Goal: Task Accomplishment & Management: Manage account settings

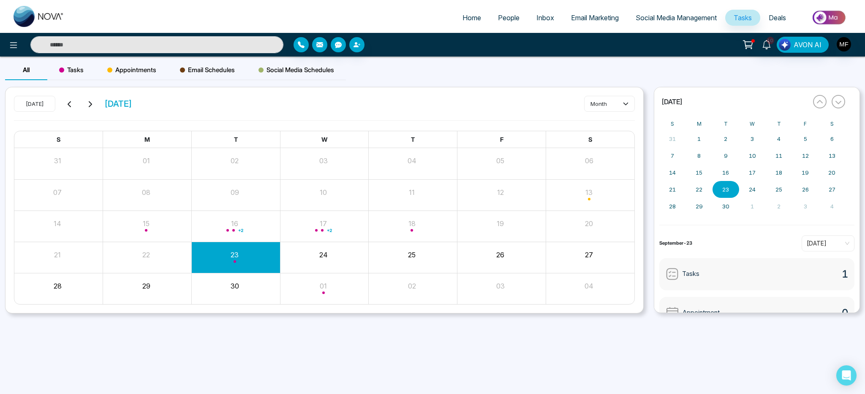
scroll to position [60, 0]
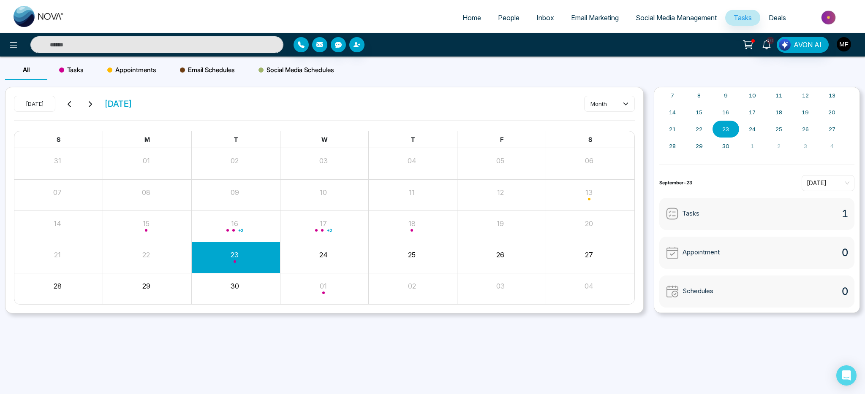
click at [848, 43] on img "button" at bounding box center [843, 44] width 14 height 14
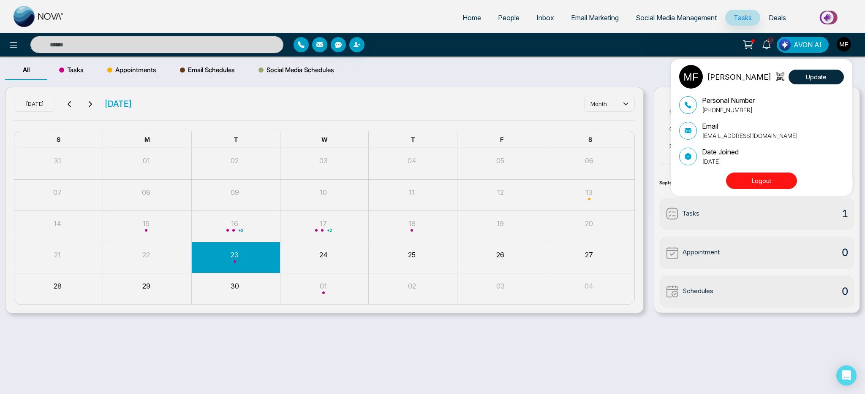
click at [716, 79] on p "[PERSON_NAME]" at bounding box center [739, 76] width 64 height 11
click at [837, 19] on div "Marwen Ferchichi Update Personal Number +14384598840 Email bourbagonestop@gmail…" at bounding box center [432, 197] width 865 height 394
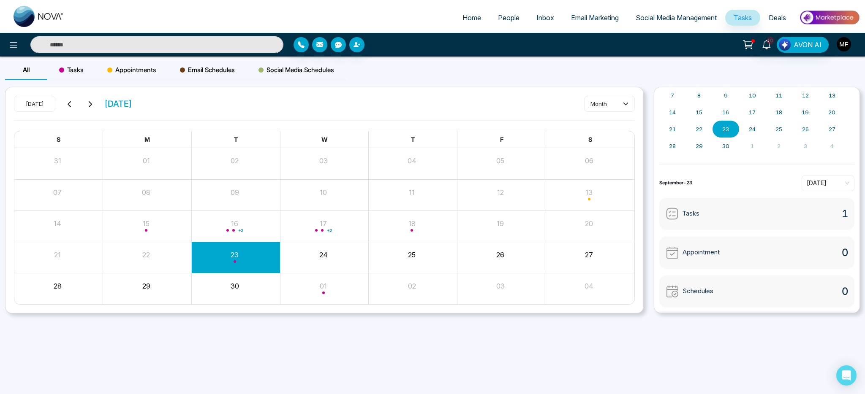
click at [841, 39] on img "button" at bounding box center [843, 44] width 14 height 14
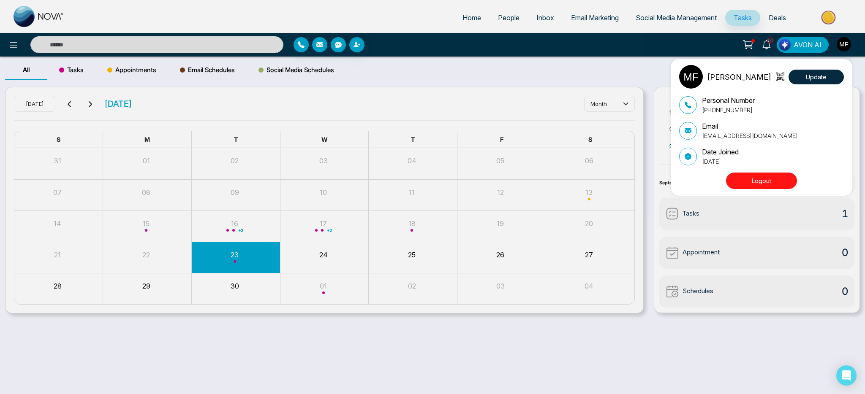
click at [697, 78] on img at bounding box center [691, 77] width 24 height 24
click at [776, 20] on div "Marwen Ferchichi Update Personal Number +14384598840 Email bourbagonestop@gmail…" at bounding box center [432, 197] width 865 height 394
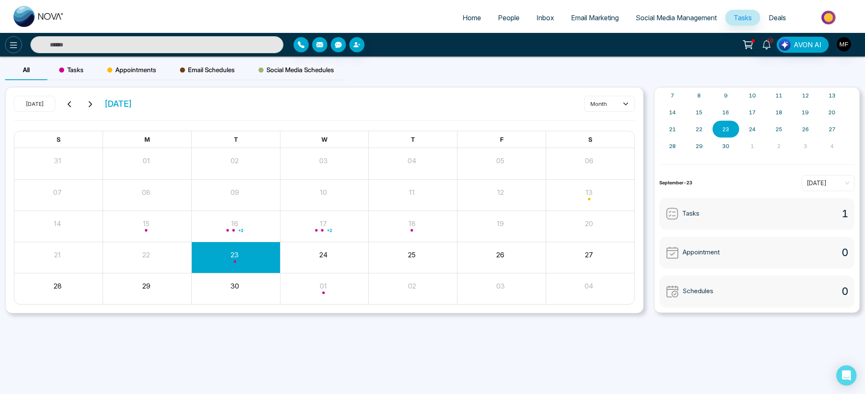
click at [12, 38] on button at bounding box center [13, 44] width 17 height 17
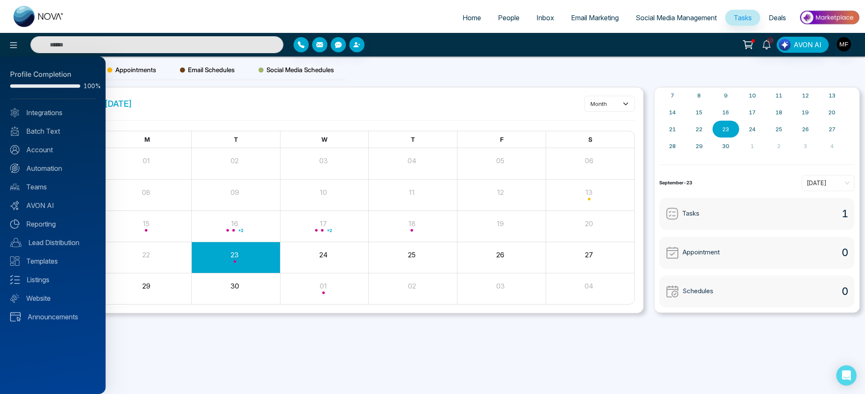
click at [373, 29] on div at bounding box center [432, 197] width 865 height 394
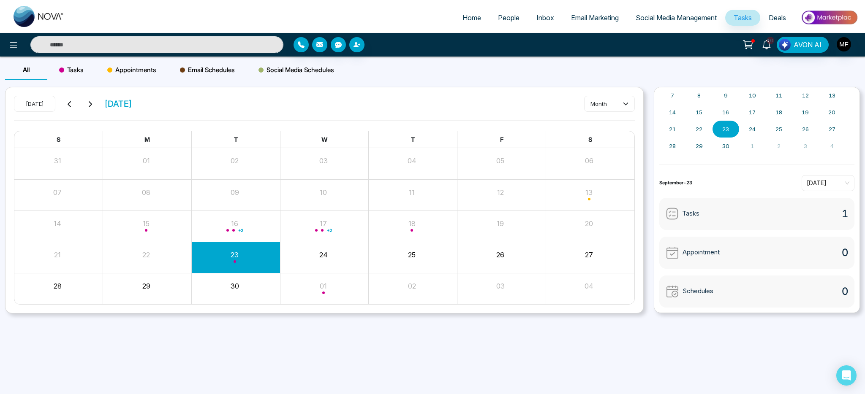
click at [778, 16] on span "Deals" at bounding box center [776, 18] width 17 height 8
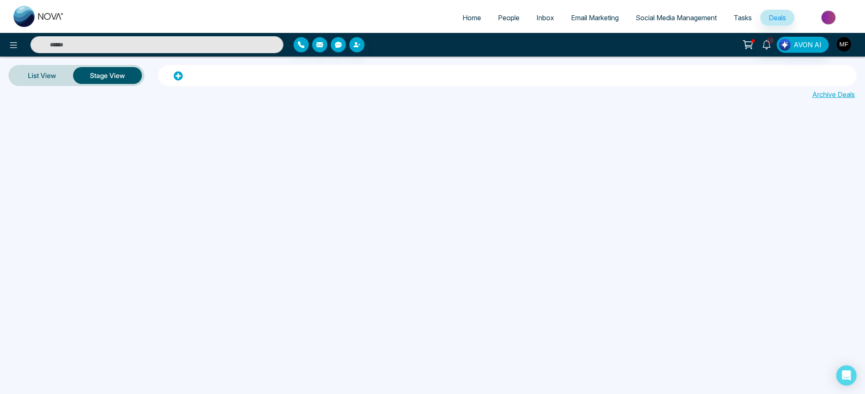
click at [844, 47] on img "button" at bounding box center [843, 44] width 14 height 14
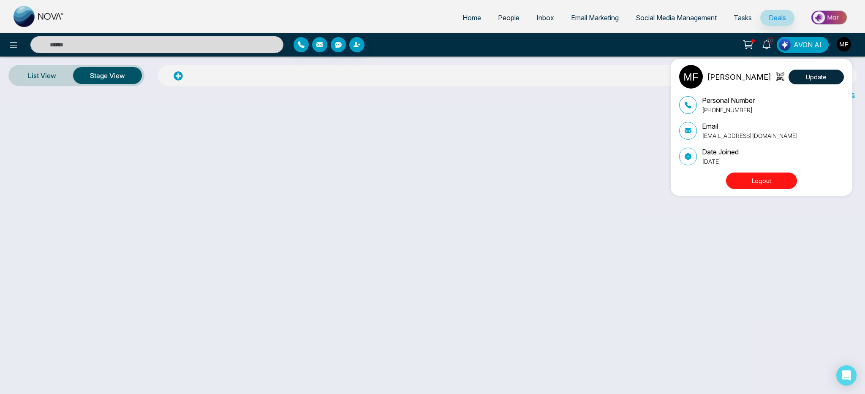
click at [701, 81] on img at bounding box center [691, 77] width 24 height 24
click at [818, 47] on div "Marwen Ferchichi Update Personal Number +14384598840 Email bourbagonestop@gmail…" at bounding box center [432, 197] width 865 height 394
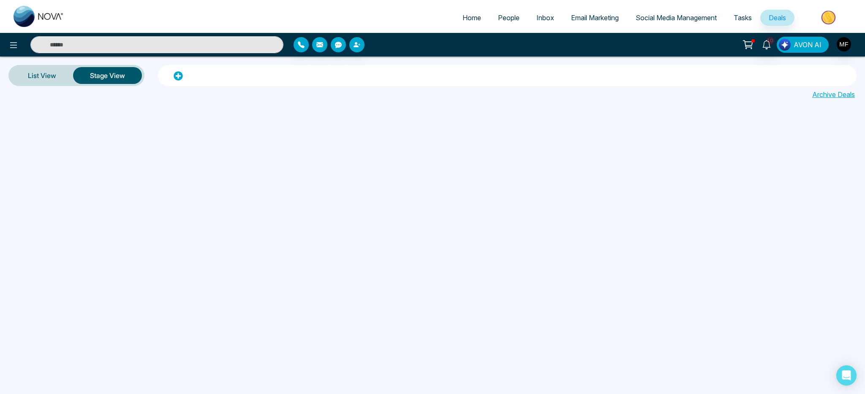
click at [818, 47] on span "AVON AI" at bounding box center [807, 45] width 28 height 10
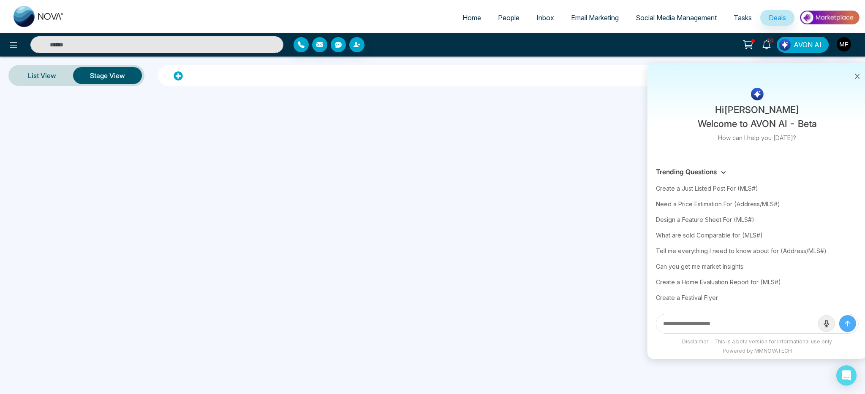
click at [851, 45] on div "10 Hi Marwen Ferchichi Welcome to AVON AI - Beta How can I help you today? Tren…" at bounding box center [685, 45] width 350 height 16
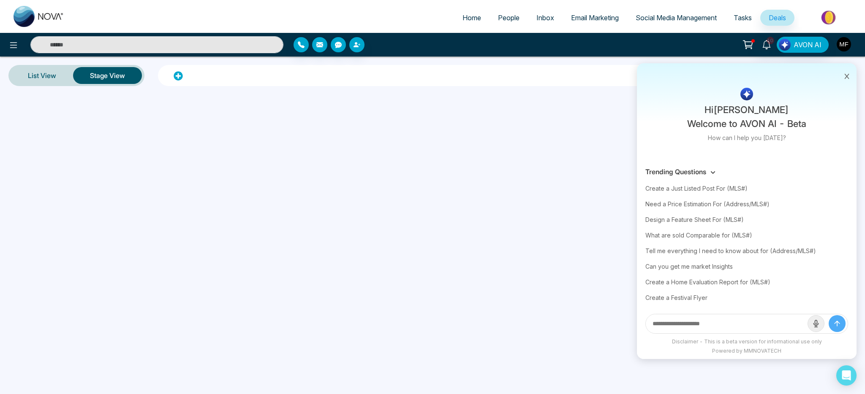
click at [844, 46] on img "button" at bounding box center [843, 44] width 14 height 14
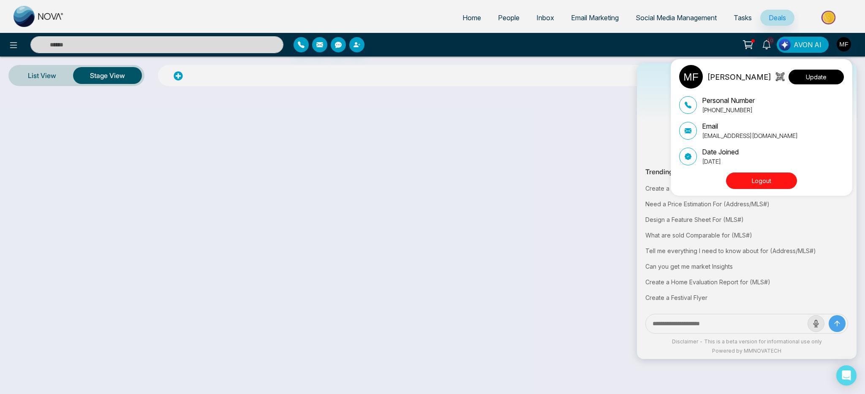
click at [826, 76] on button "Update" at bounding box center [815, 77] width 55 height 15
select select
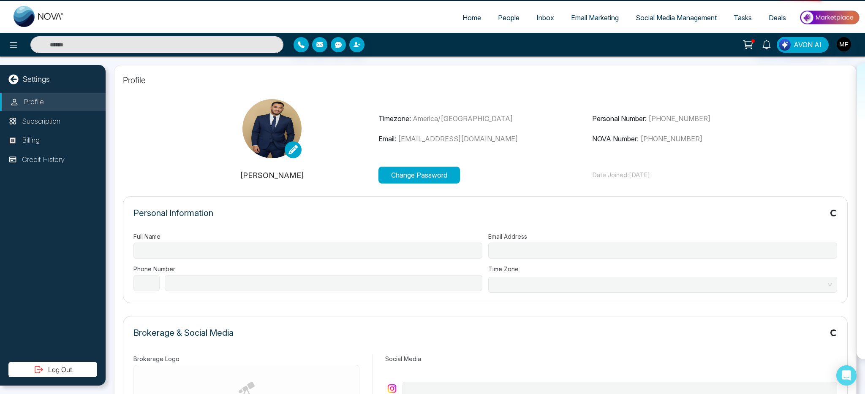
type input "**********"
select select "**"
type input "**********"
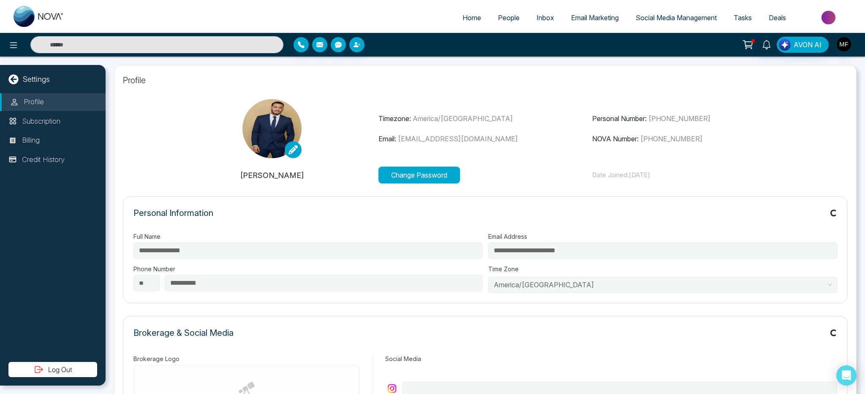
type input "**********"
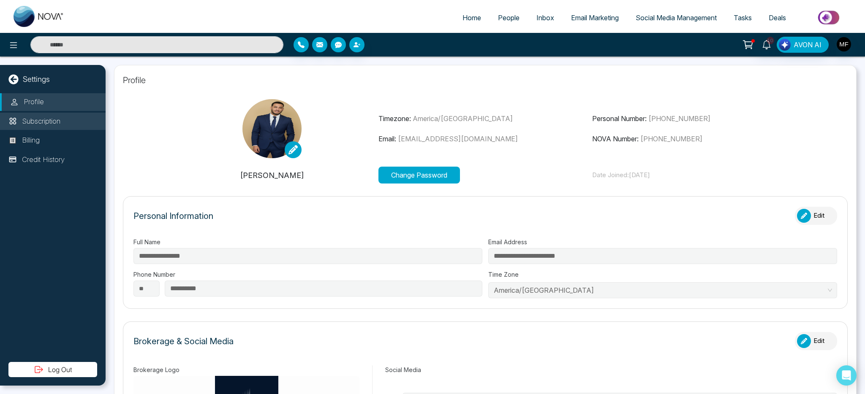
click at [57, 122] on p "Subscription" at bounding box center [41, 121] width 38 height 11
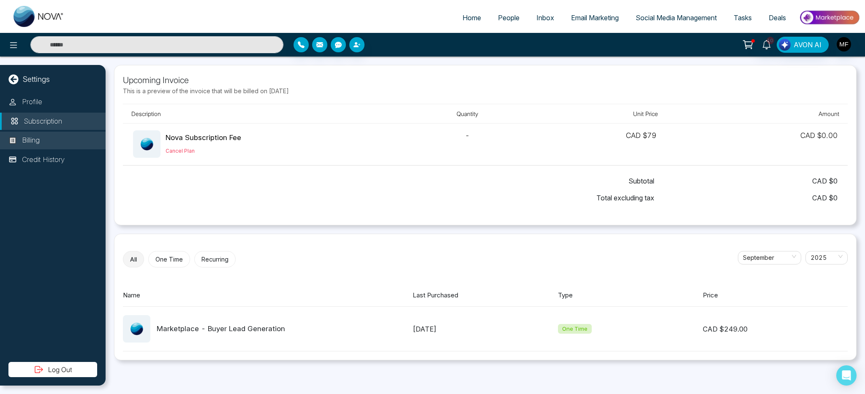
click at [59, 134] on li "Billing" at bounding box center [53, 141] width 106 height 18
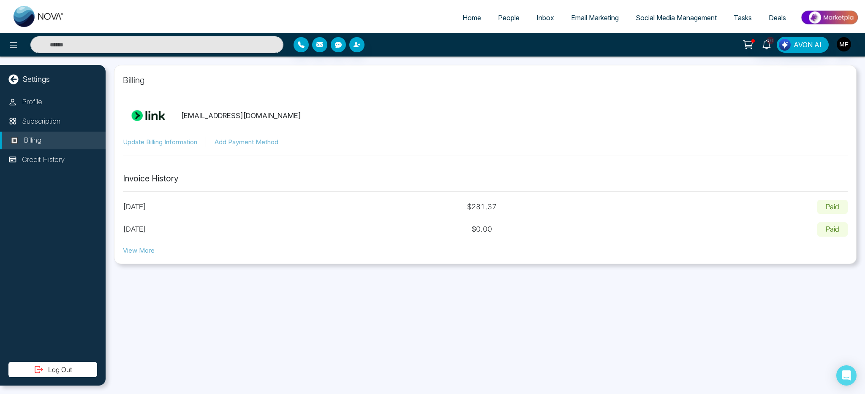
click at [61, 150] on div "Profile Subscription Billing Credit History" at bounding box center [53, 227] width 106 height 269
click at [59, 167] on li "Credit History" at bounding box center [53, 160] width 106 height 18
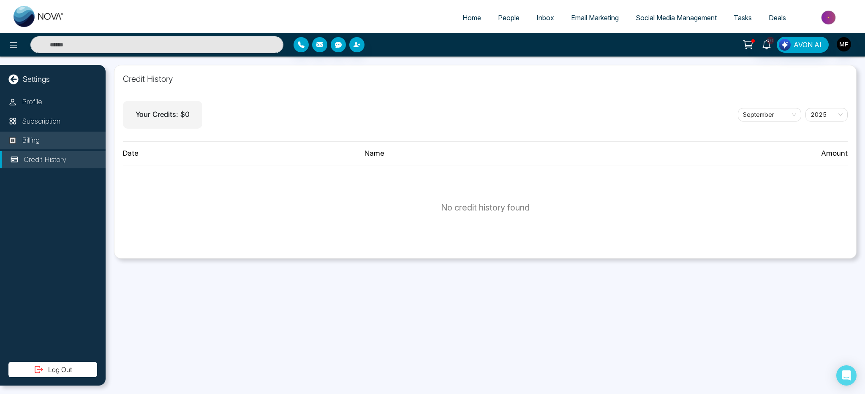
click at [61, 141] on li "Billing" at bounding box center [53, 141] width 106 height 18
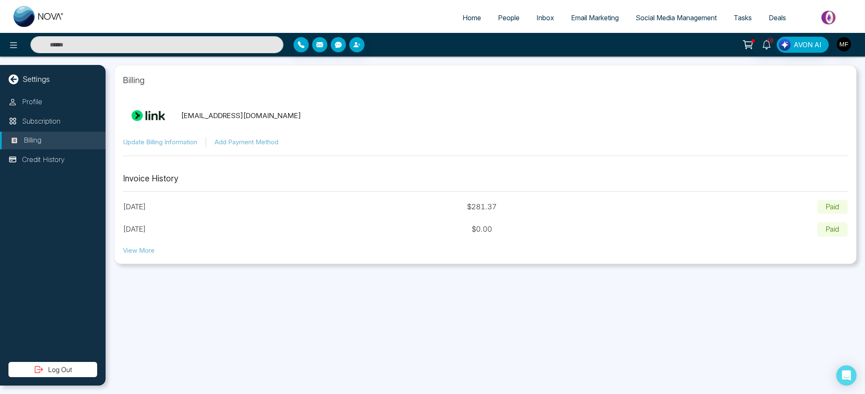
click at [66, 78] on div "Settings" at bounding box center [53, 78] width 106 height 11
click at [36, 79] on p "Settings" at bounding box center [36, 78] width 27 height 11
click at [14, 79] on icon at bounding box center [13, 79] width 10 height 10
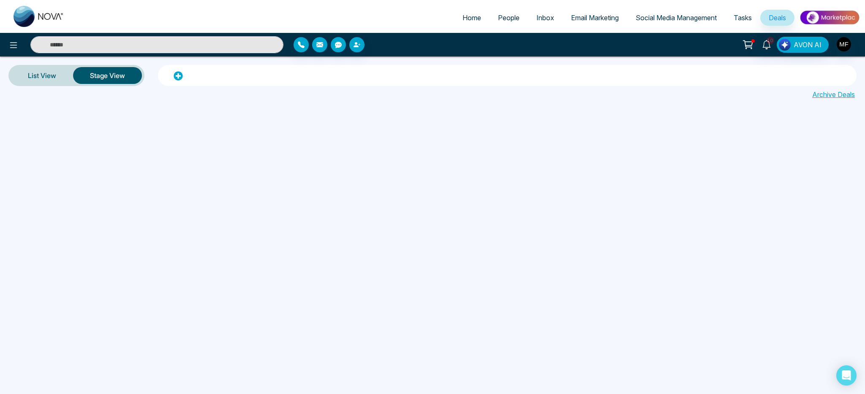
click at [852, 37] on div "10 AVON AI" at bounding box center [685, 45] width 350 height 16
click at [847, 43] on img "button" at bounding box center [843, 44] width 14 height 14
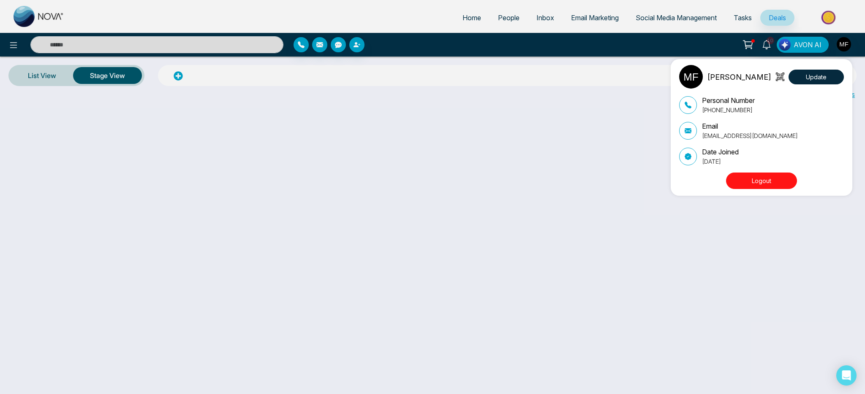
click at [730, 108] on p "+14384598840" at bounding box center [728, 110] width 53 height 9
click at [816, 80] on button "Update" at bounding box center [815, 77] width 55 height 15
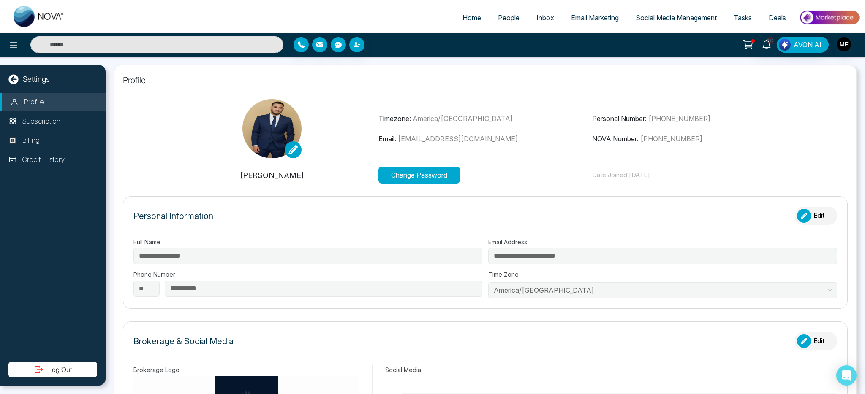
type input "**********"
click at [439, 172] on button "Change Password" at bounding box center [418, 175] width 81 height 17
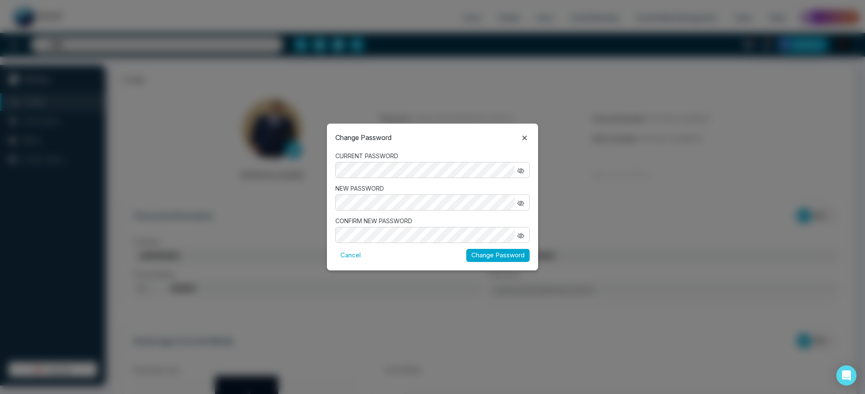
click at [523, 169] on icon "button" at bounding box center [520, 171] width 7 height 7
click at [515, 261] on button "Change Password" at bounding box center [497, 255] width 63 height 13
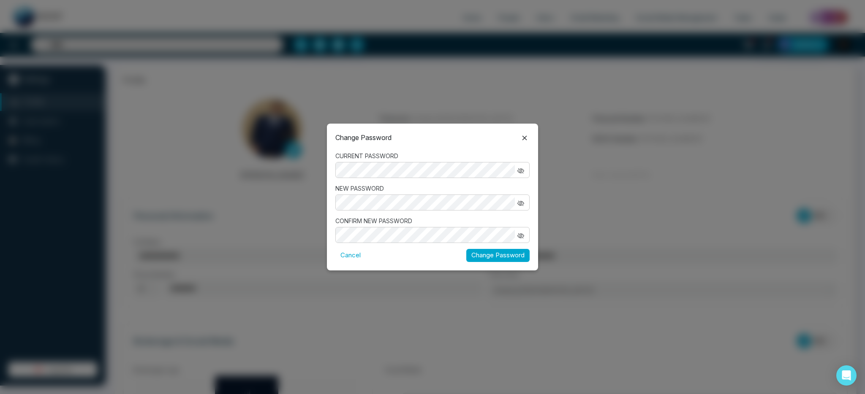
click at [523, 171] on icon "button" at bounding box center [521, 170] width 5 height 4
click at [480, 151] on div "Change Password CURRENT PASSWORD NEW PASSWORD CONFIRM NEW PASSWORD Cancel Chang…" at bounding box center [432, 197] width 211 height 146
click at [437, 157] on label "CURRENT PASSWORD" at bounding box center [432, 156] width 194 height 9
click at [497, 262] on div "Change Password CURRENT PASSWORD NEW PASSWORD CONFIRM NEW PASSWORD Cancel Chang…" at bounding box center [432, 197] width 211 height 146
click at [499, 258] on button "Change Password" at bounding box center [497, 255] width 63 height 13
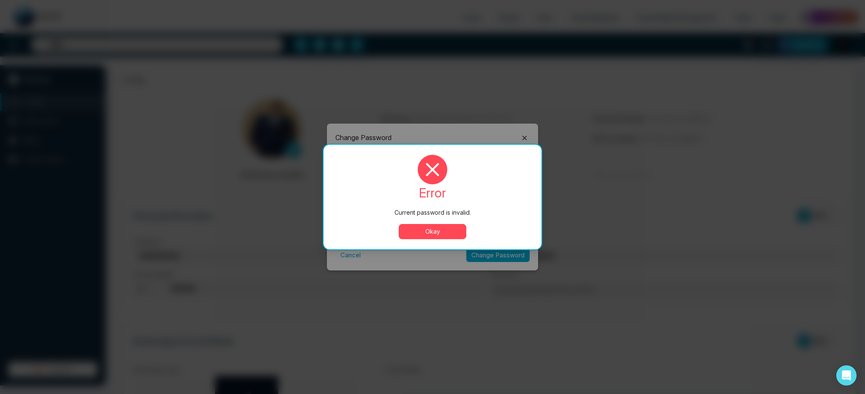
click at [452, 241] on div "error Current password is invalid. Okay" at bounding box center [432, 197] width 218 height 105
click at [451, 238] on button "Okay" at bounding box center [433, 231] width 68 height 15
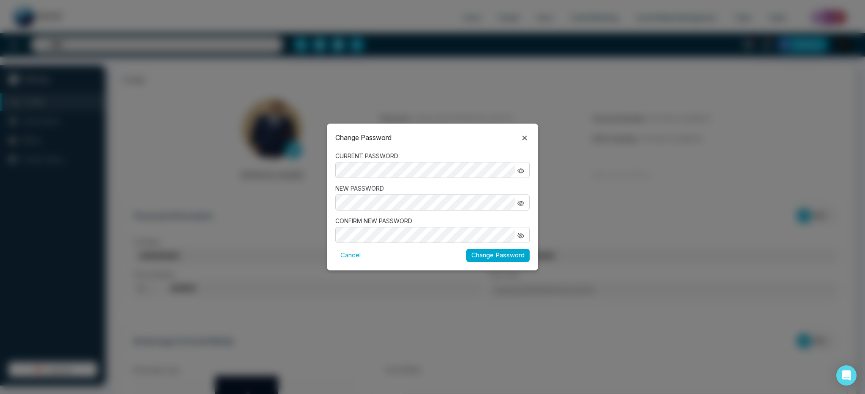
click at [512, 252] on button "Change Password" at bounding box center [497, 255] width 63 height 13
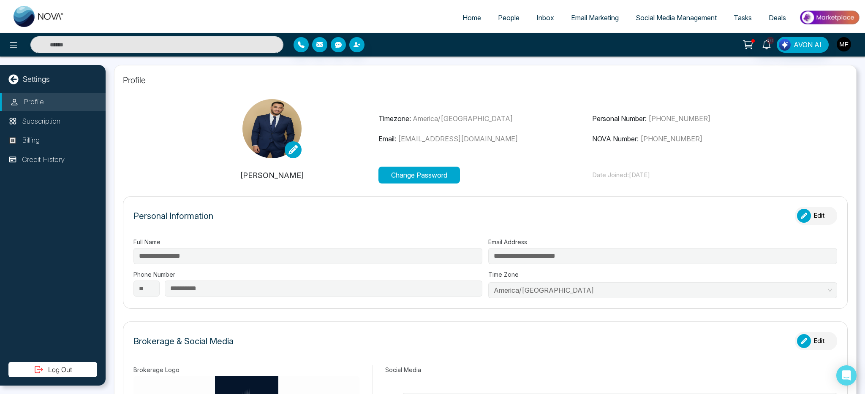
click at [841, 38] on img "button" at bounding box center [843, 44] width 14 height 14
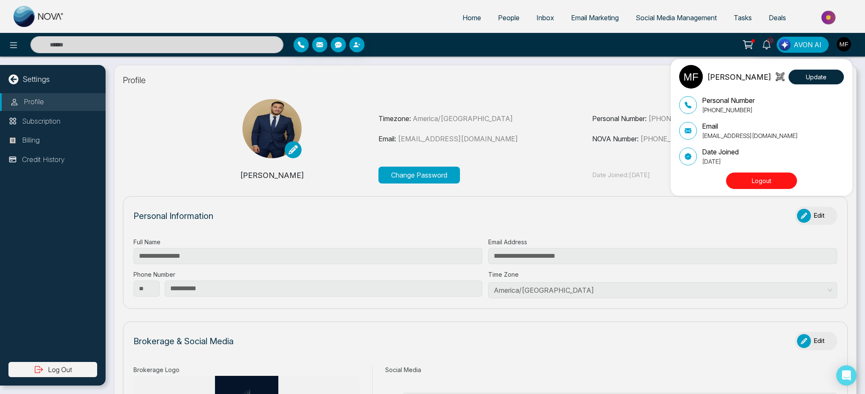
click at [776, 185] on button "Logout" at bounding box center [761, 181] width 71 height 16
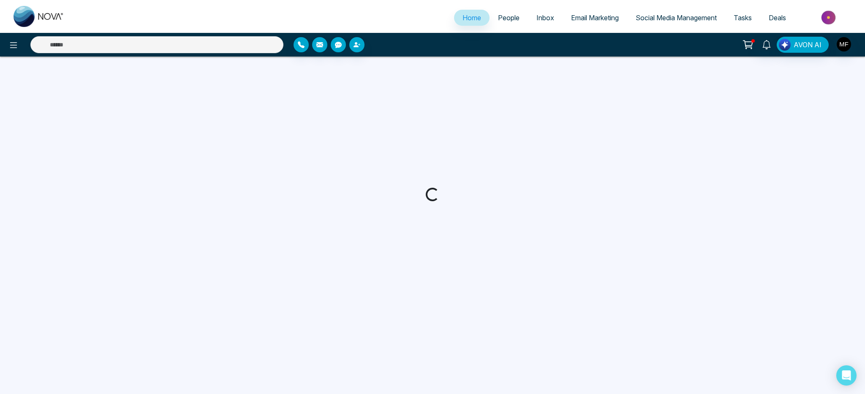
select select "*"
